Goal: Task Accomplishment & Management: Use online tool/utility

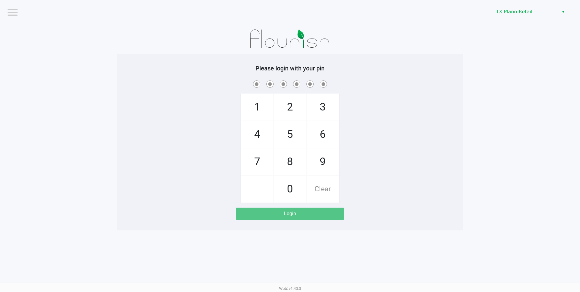
click at [252, 114] on span "1" at bounding box center [257, 107] width 32 height 27
checkbox input "true"
click at [328, 174] on span "9" at bounding box center [323, 161] width 32 height 27
checkbox input "true"
click at [252, 137] on span "4" at bounding box center [257, 134] width 32 height 27
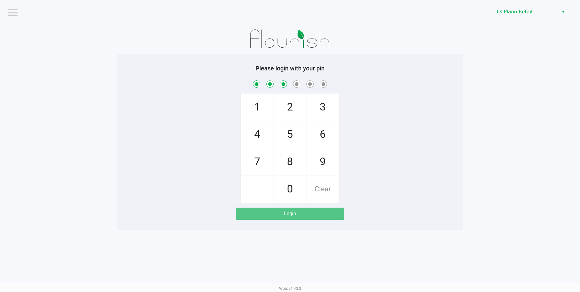
checkbox input "true"
click at [259, 163] on span "7" at bounding box center [257, 161] width 32 height 27
checkbox input "true"
click at [290, 162] on span "8" at bounding box center [290, 161] width 32 height 27
checkbox input "true"
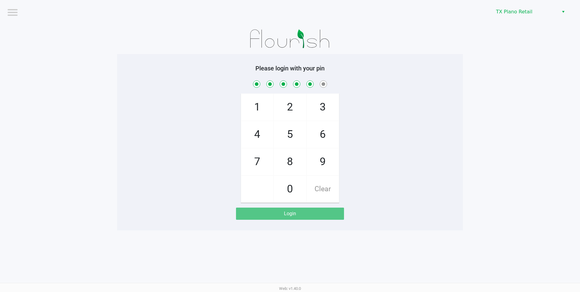
click at [290, 162] on span "8" at bounding box center [290, 161] width 32 height 27
checkbox input "true"
